Goal: Task Accomplishment & Management: Manage account settings

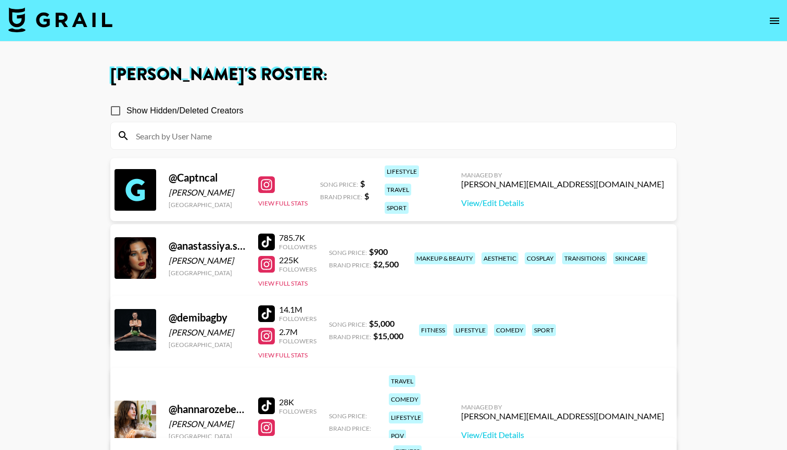
click at [92, 24] on img at bounding box center [60, 19] width 104 height 25
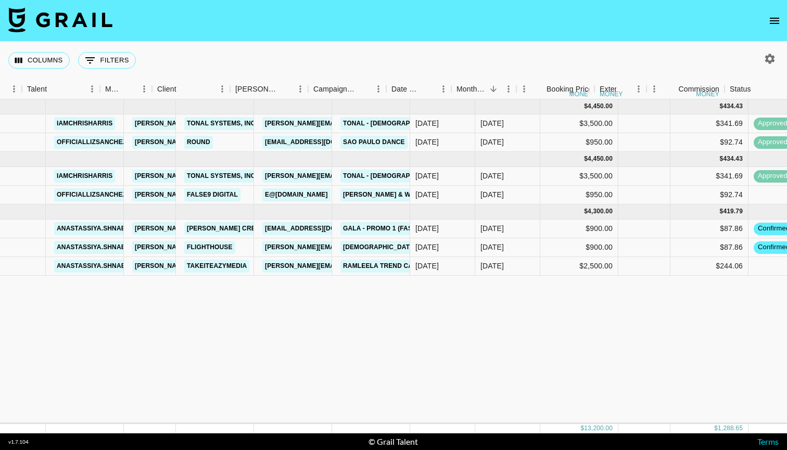
scroll to position [0, 160]
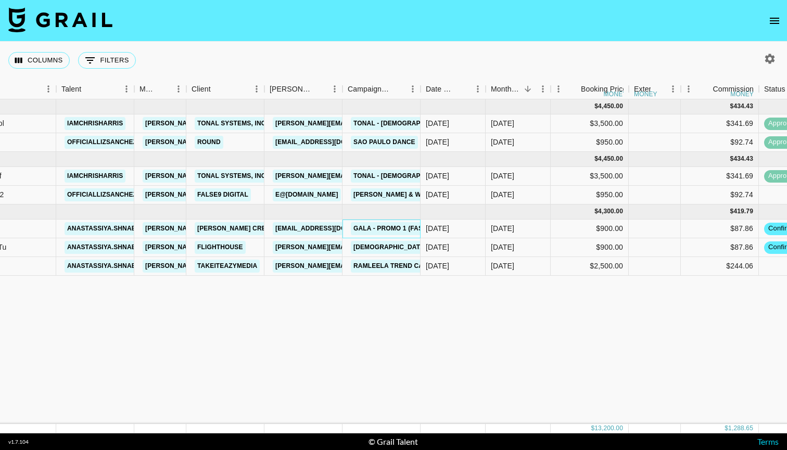
click at [387, 226] on link "GALA - Promo 1 (FASHION / HAIR & MAKEUP)" at bounding box center [425, 228] width 149 height 13
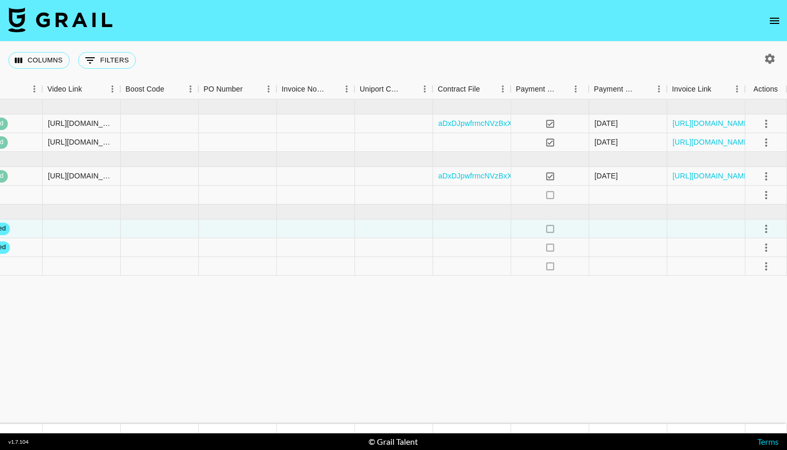
scroll to position [0, 954]
click at [771, 249] on icon "select merge strategy" at bounding box center [766, 248] width 12 height 12
click at [750, 347] on div "Approve" at bounding box center [744, 345] width 32 height 12
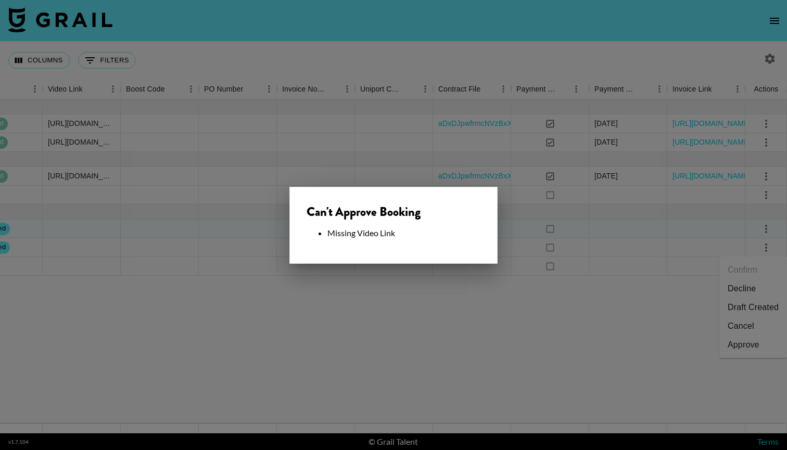
click at [519, 317] on div at bounding box center [393, 225] width 787 height 450
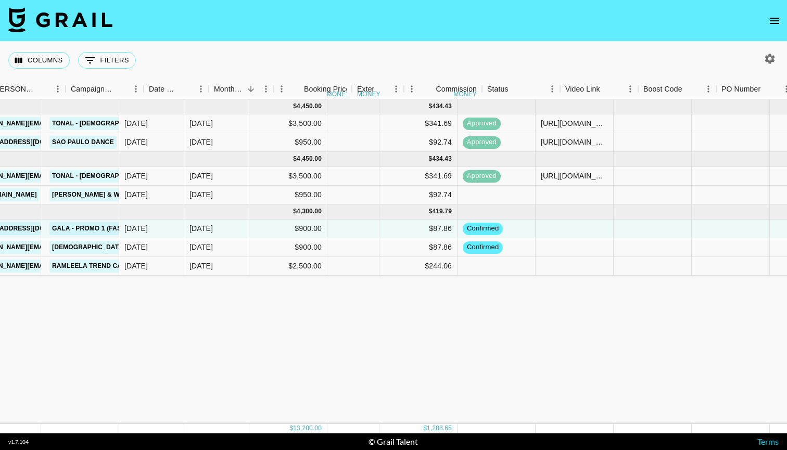
scroll to position [0, 462]
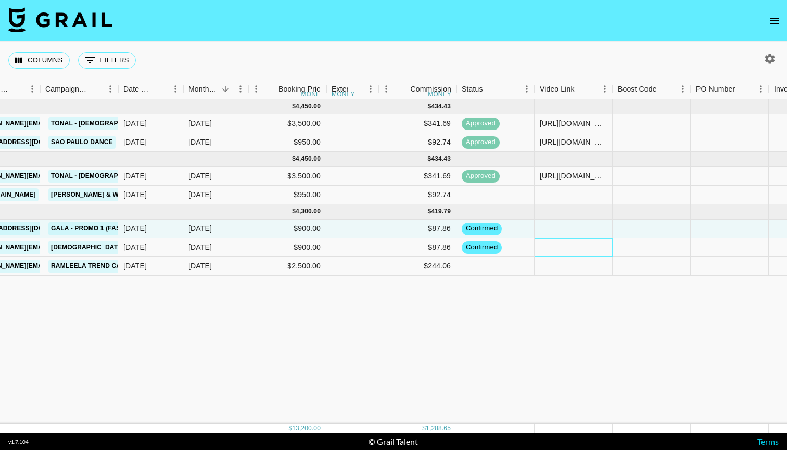
click at [550, 248] on div at bounding box center [574, 247] width 78 height 19
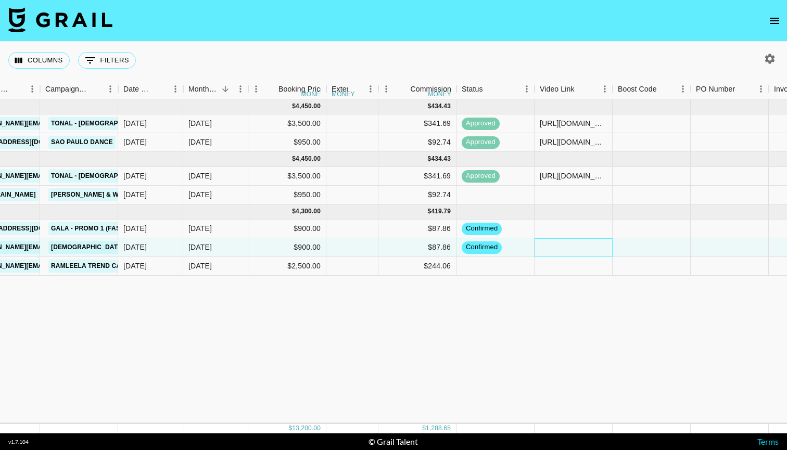
click at [550, 248] on div at bounding box center [574, 247] width 78 height 19
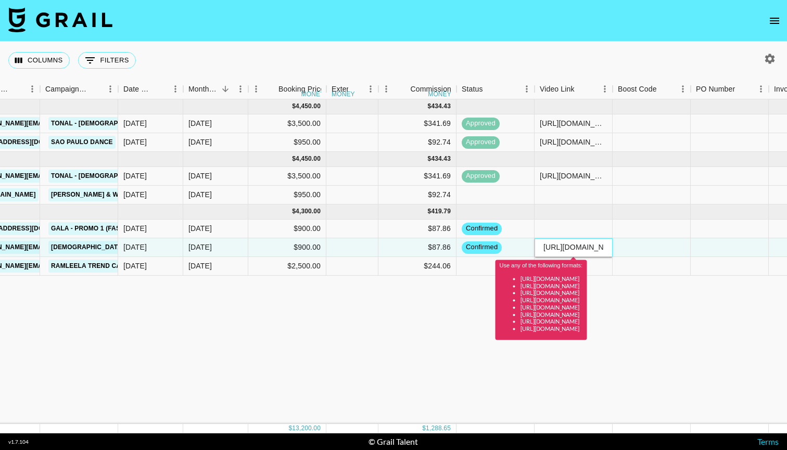
paste input "www.tiktok.com/@anastassiya.shnabel/video/7556289569210076438?_r=1&_t=ZN-90Bt4D…"
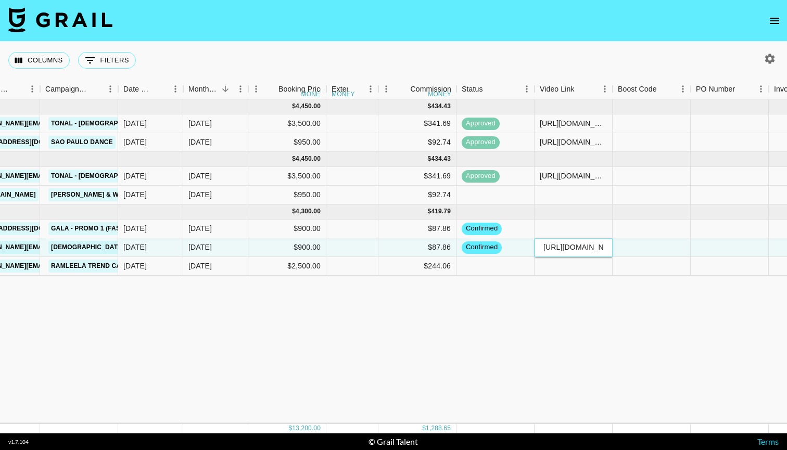
type input "https://www.tiktok.com/@anastassiya.shnabel/video/7556289569210076438?_r=1&_t=Z…"
click at [640, 308] on div "Jul '25 ( 2 ) $ 4,450.00 $ 434.43 reckrWO8ICQbCnWol iamchrisharris ian@grail-ta…" at bounding box center [409, 261] width 1742 height 325
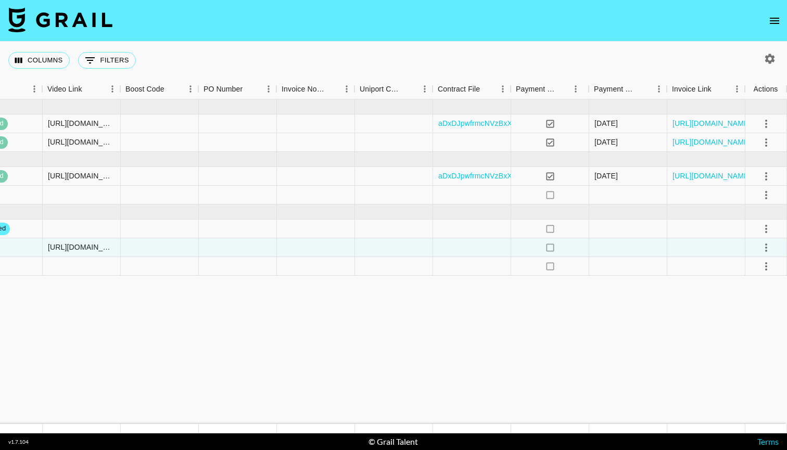
scroll to position [0, 954]
click at [763, 247] on icon "select merge strategy" at bounding box center [766, 248] width 12 height 12
click at [743, 343] on div "Approve" at bounding box center [744, 345] width 32 height 12
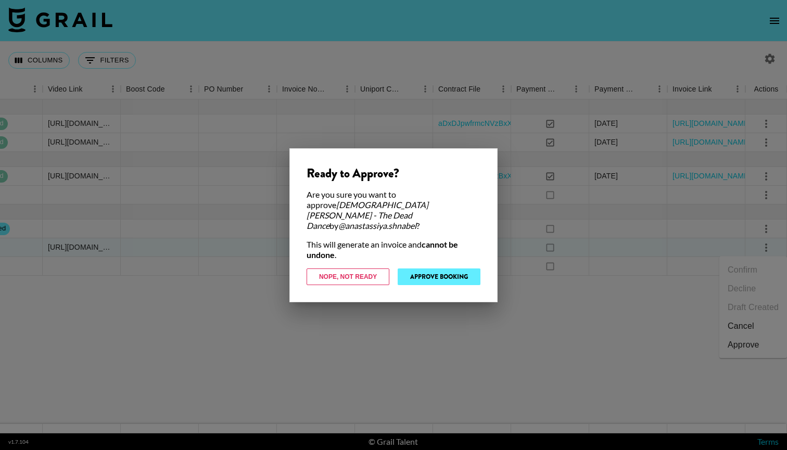
click at [454, 269] on button "Approve Booking" at bounding box center [439, 277] width 83 height 17
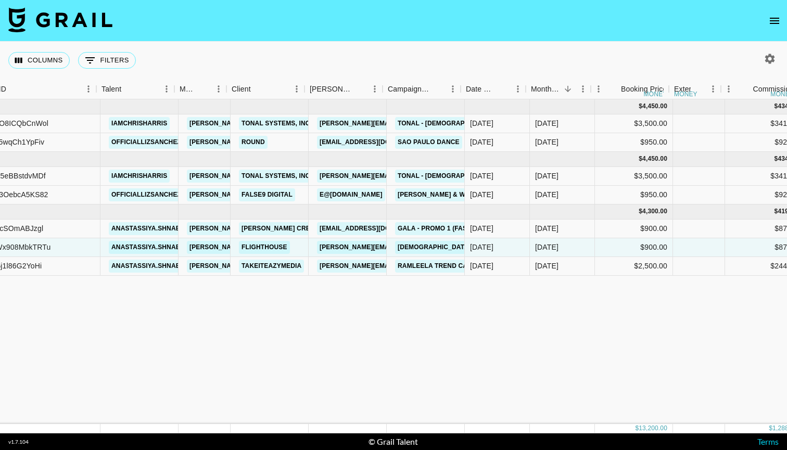
scroll to position [0, 112]
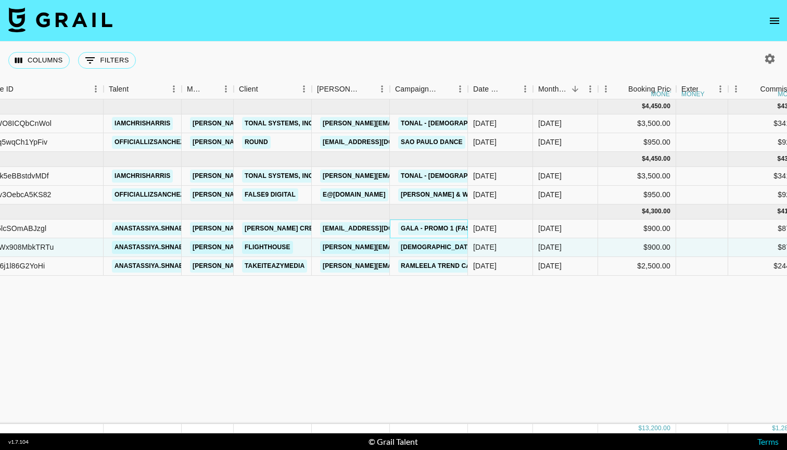
click at [432, 232] on link "GALA - Promo 1 (FASHION / HAIR & MAKEUP)" at bounding box center [472, 228] width 149 height 13
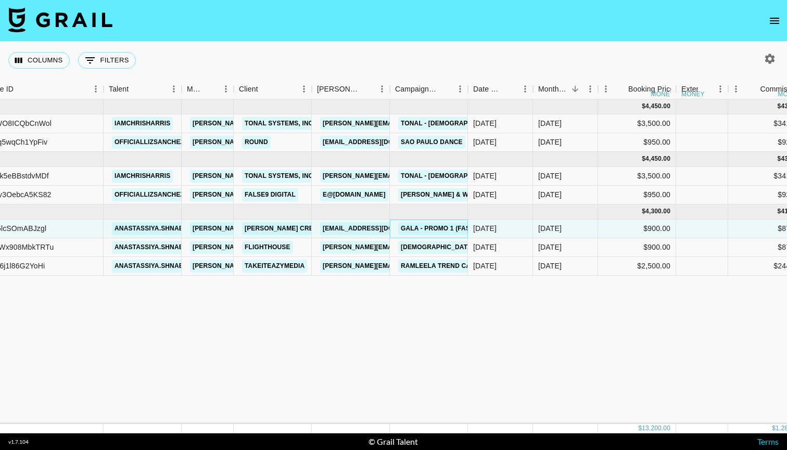
click at [436, 226] on link "GALA - Promo 1 (FASHION / HAIR & MAKEUP)" at bounding box center [472, 228] width 149 height 13
click at [370, 227] on link "sakura@ralphandco.com" at bounding box center [378, 228] width 117 height 13
click at [286, 228] on link "Ralph Creative KK (Japan)" at bounding box center [331, 228] width 178 height 13
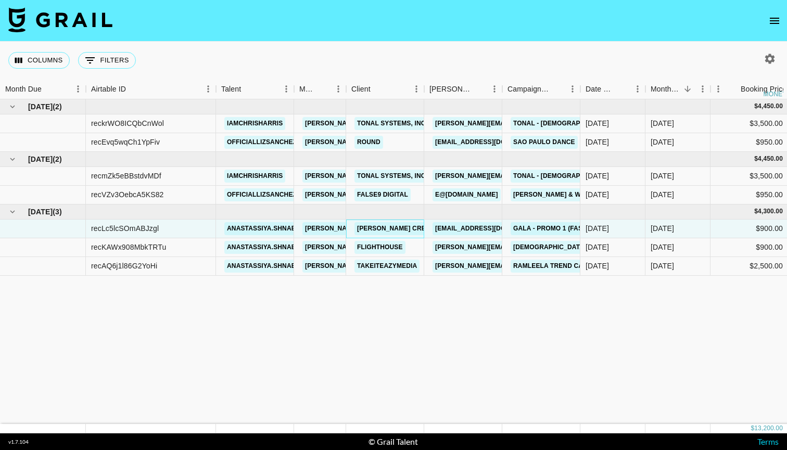
scroll to position [0, 0]
click at [229, 227] on link "anastassiya.shnabel" at bounding box center [265, 228] width 82 height 13
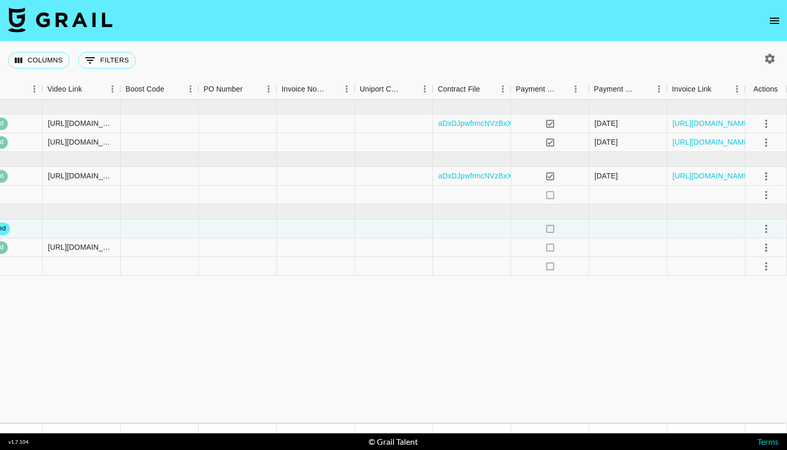
scroll to position [0, 954]
click at [766, 268] on icon "select merge strategy" at bounding box center [766, 266] width 12 height 12
click at [753, 286] on li "Confirm" at bounding box center [754, 289] width 68 height 19
click at [746, 361] on div "Approve" at bounding box center [744, 364] width 32 height 12
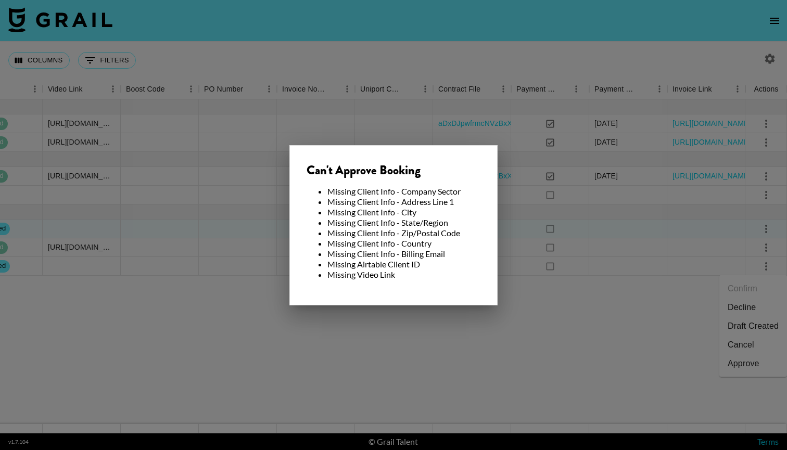
click at [583, 308] on div at bounding box center [393, 225] width 787 height 450
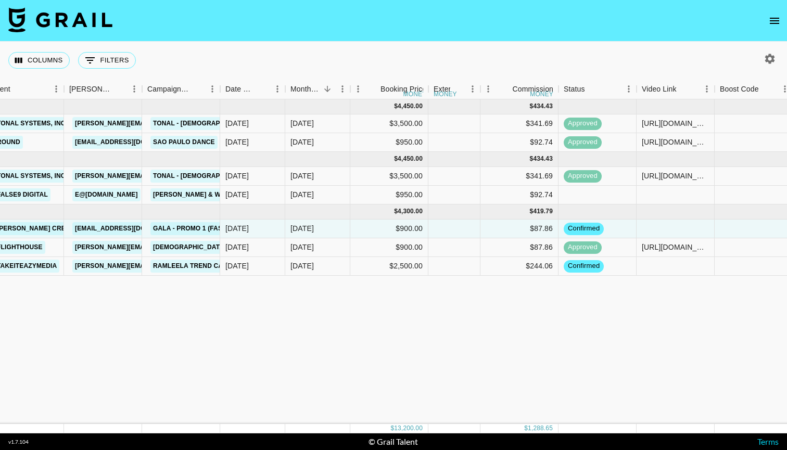
scroll to position [0, 351]
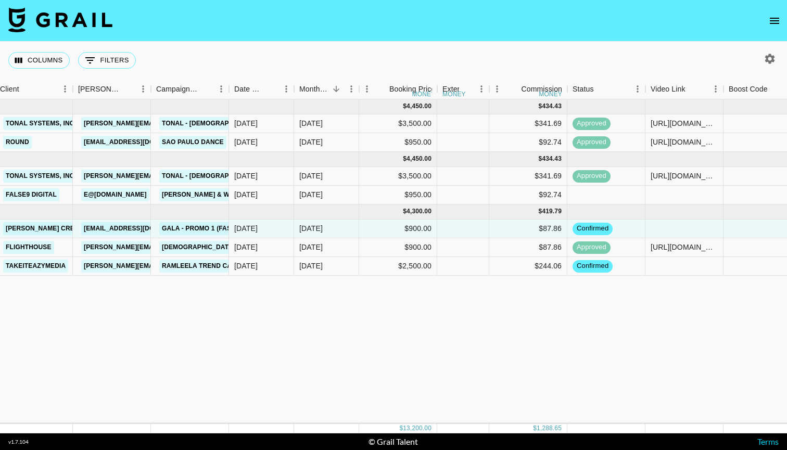
click at [442, 358] on div "Jul '25 ( 2 ) $ 4,450.00 $ 434.43 reckrWO8ICQbCnWol iamchrisharris ian@grail-ta…" at bounding box center [520, 261] width 1742 height 325
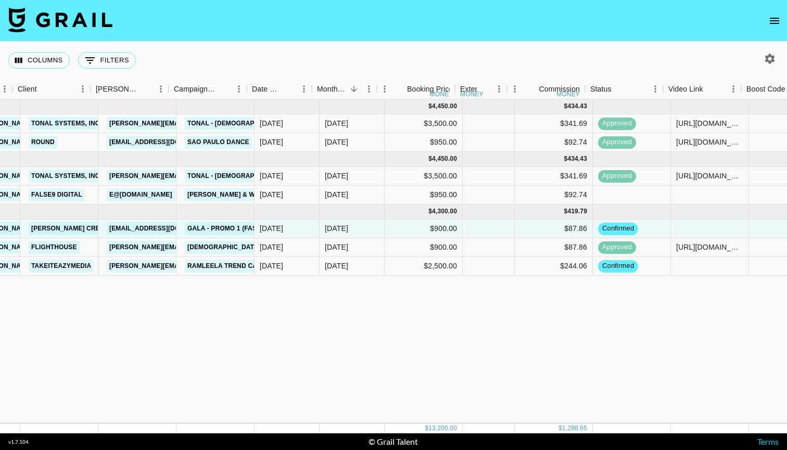
scroll to position [0, 311]
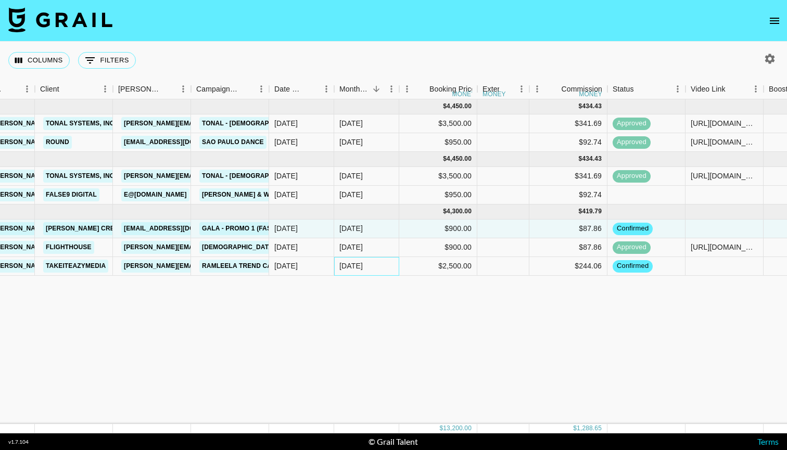
click at [363, 264] on div "Sep '25" at bounding box center [350, 266] width 23 height 10
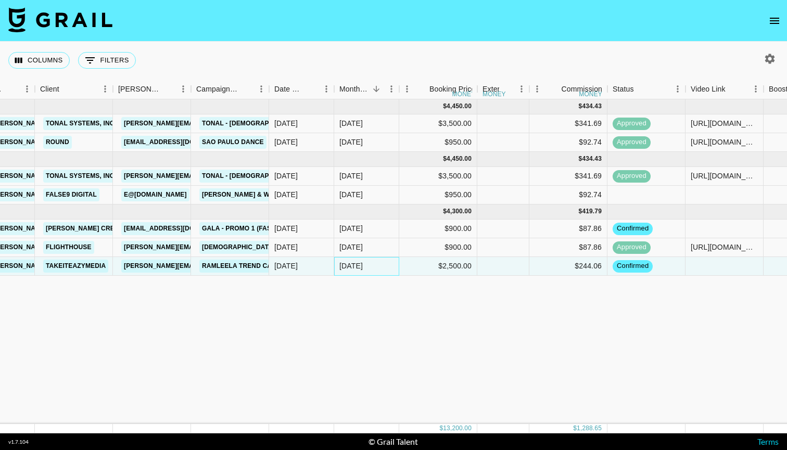
click at [366, 265] on div "Sep '25" at bounding box center [366, 266] width 65 height 19
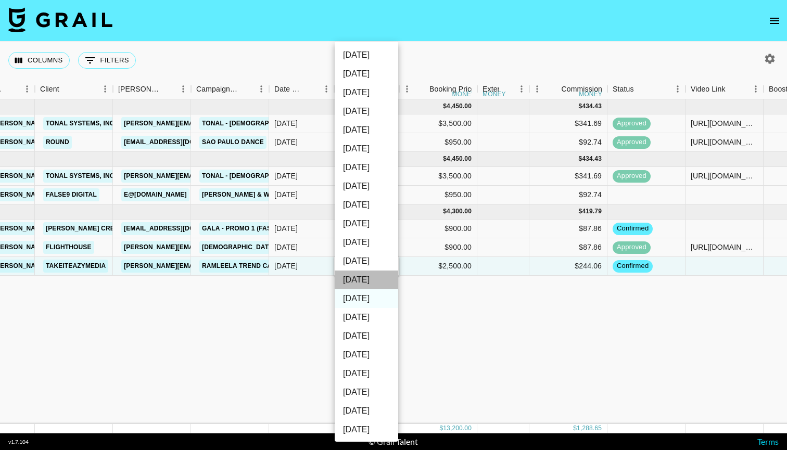
click at [370, 278] on li "Oct '25" at bounding box center [367, 280] width 64 height 19
type input "Oct '25"
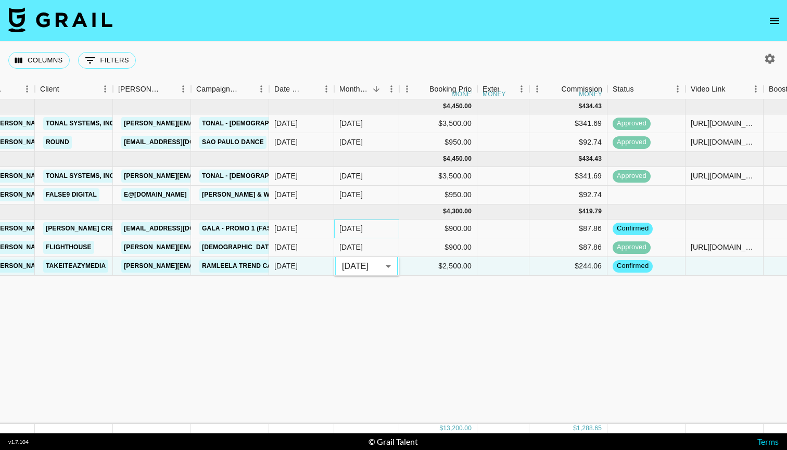
click at [367, 231] on div "Sep '25" at bounding box center [366, 229] width 65 height 19
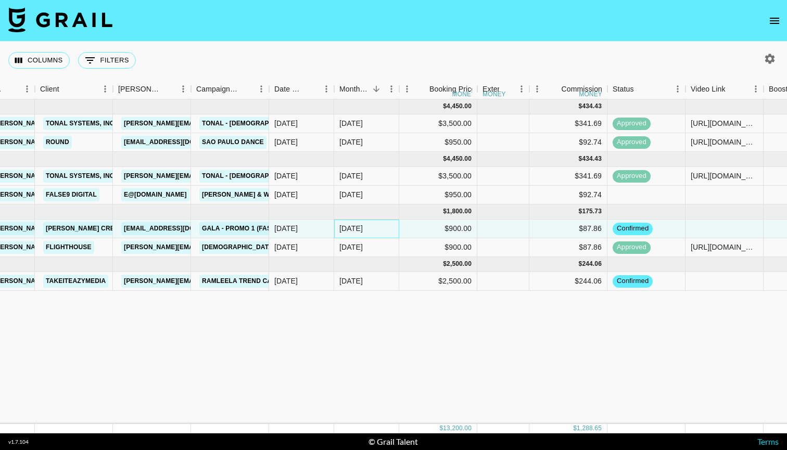
click at [367, 231] on div "Sep '25" at bounding box center [366, 229] width 65 height 19
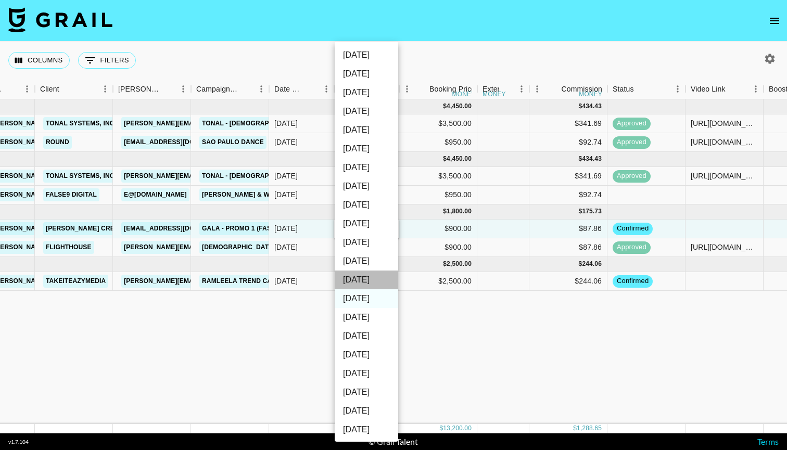
click at [370, 278] on li "Oct '25" at bounding box center [367, 280] width 64 height 19
type input "Oct '25"
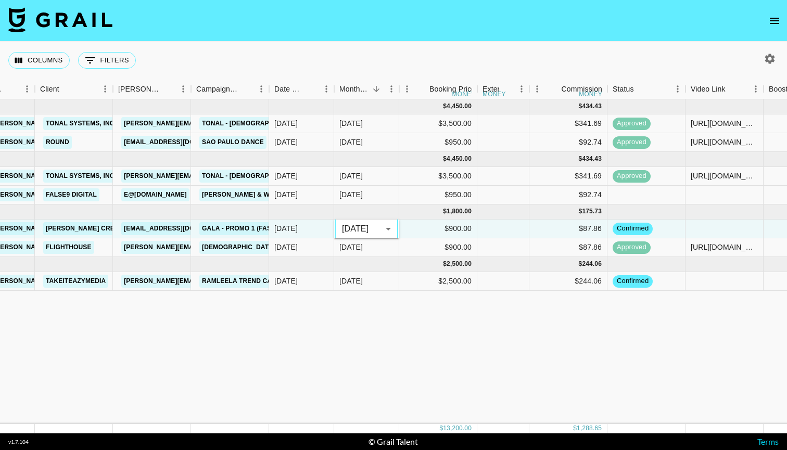
click at [449, 316] on div "Jul '25 ( 2 ) $ 4,450.00 $ 434.43 reckrWO8ICQbCnWol iamchrisharris ian@grail-ta…" at bounding box center [560, 261] width 1742 height 325
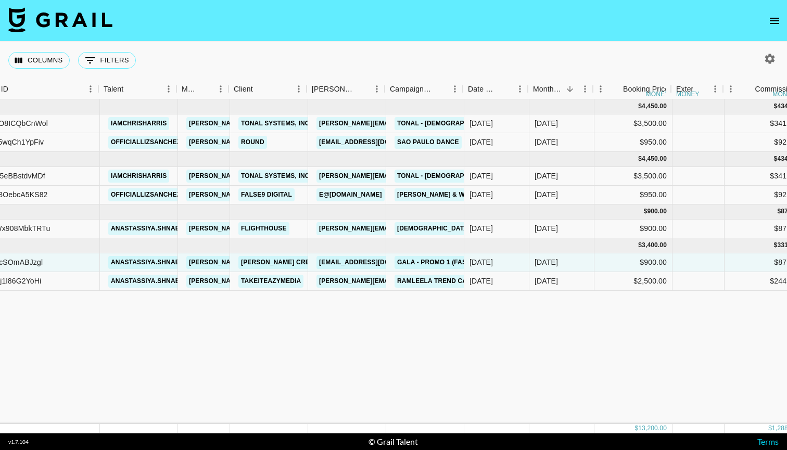
scroll to position [0, 115]
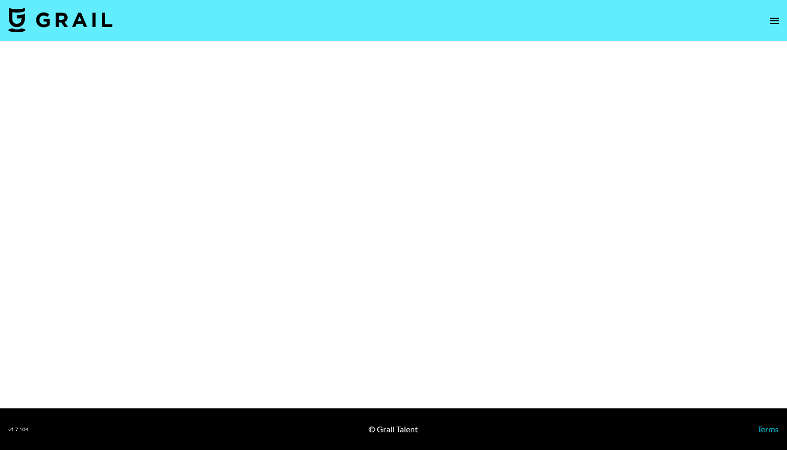
select select "Multi"
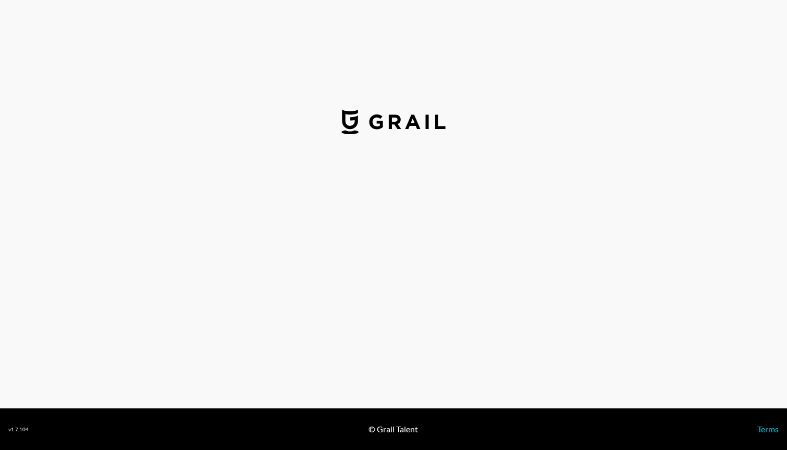
select select "USD"
